Goal: Task Accomplishment & Management: Use online tool/utility

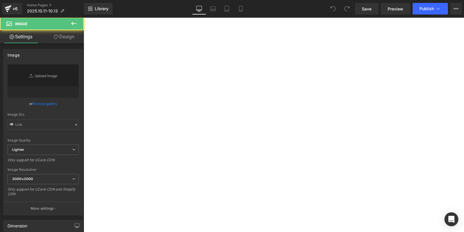
type input "[URL][DOMAIN_NAME]"
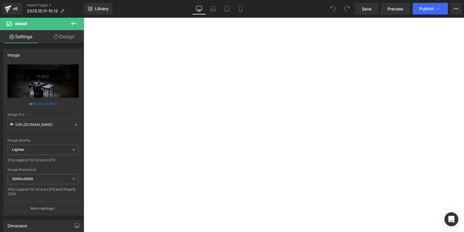
scroll to position [868, 0]
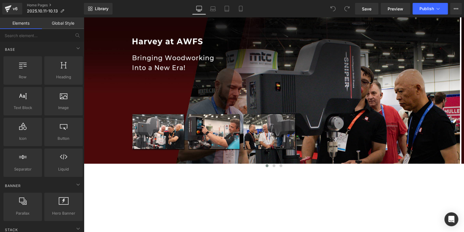
scroll to position [347, 0]
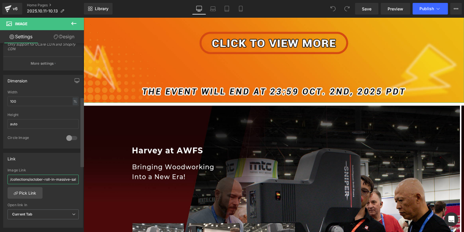
scroll to position [0, 3]
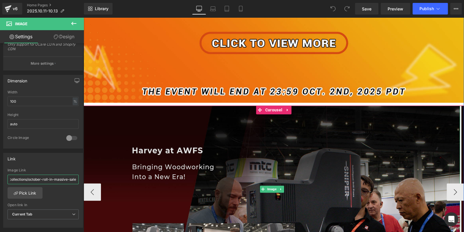
drag, startPoint x: 93, startPoint y: 195, endPoint x: 88, endPoint y: 179, distance: 16.7
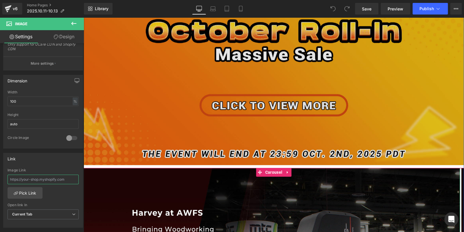
scroll to position [231, 0]
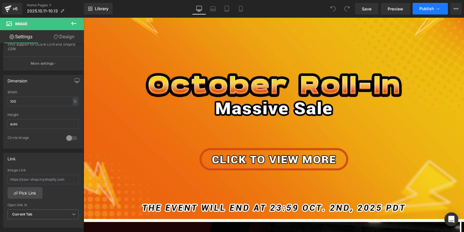
click at [426, 4] on button "Publish" at bounding box center [430, 9] width 35 height 12
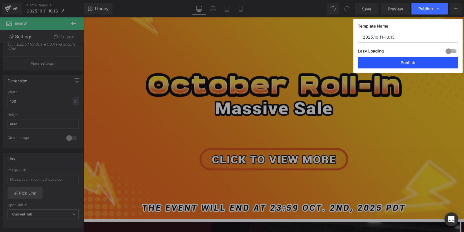
click at [407, 60] on button "Publish" at bounding box center [408, 63] width 100 height 12
